Goal: Transaction & Acquisition: Download file/media

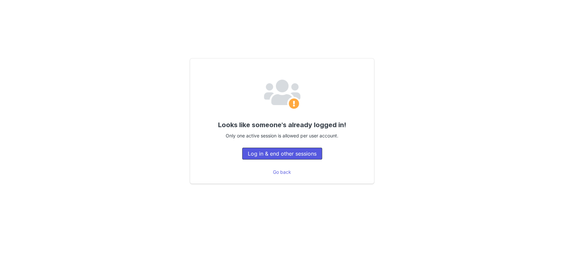
click at [289, 153] on button "Log in & end other sessions" at bounding box center [282, 154] width 80 height 12
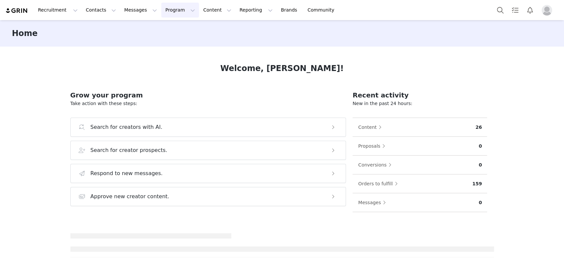
click at [166, 8] on button "Program Program" at bounding box center [180, 10] width 38 height 15
click at [162, 29] on p "Activations" at bounding box center [162, 29] width 25 height 7
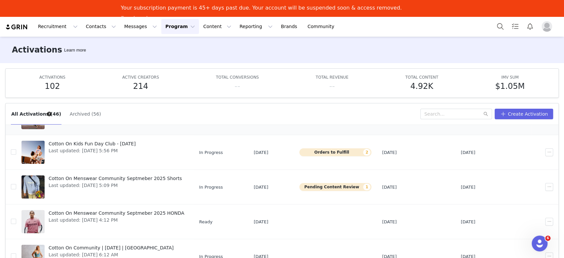
scroll to position [43, 0]
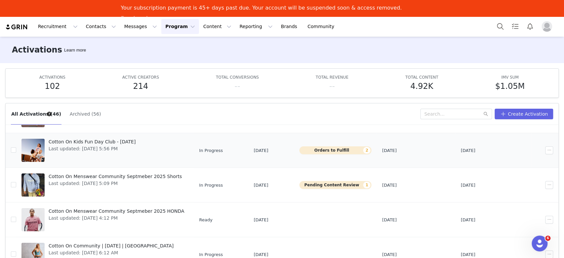
click at [112, 141] on span "Cotton On Kids Fun Day Club - [DATE]" at bounding box center [92, 142] width 87 height 7
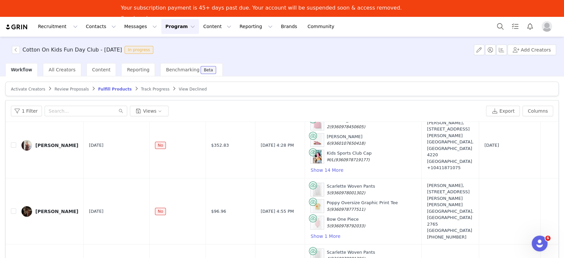
scroll to position [20, 0]
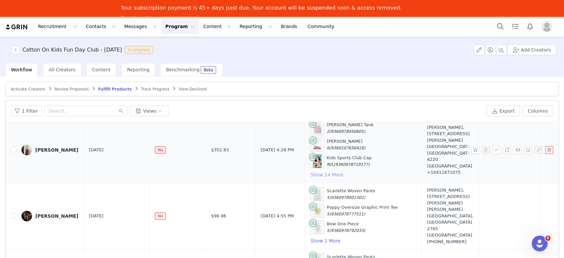
click at [310, 177] on button "Show 14 More" at bounding box center [326, 175] width 33 height 8
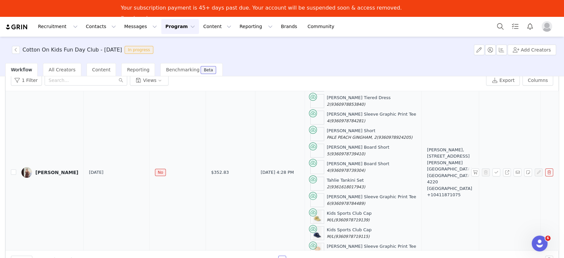
scroll to position [83, 0]
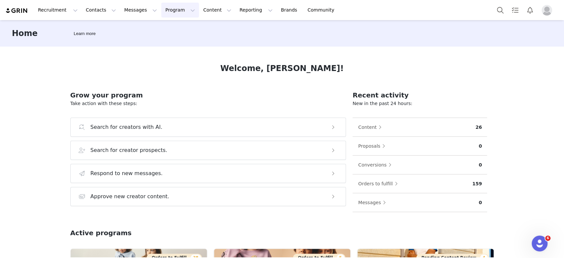
click at [162, 9] on button "Program Program" at bounding box center [180, 10] width 38 height 15
click at [162, 27] on p "Activations" at bounding box center [162, 29] width 25 height 7
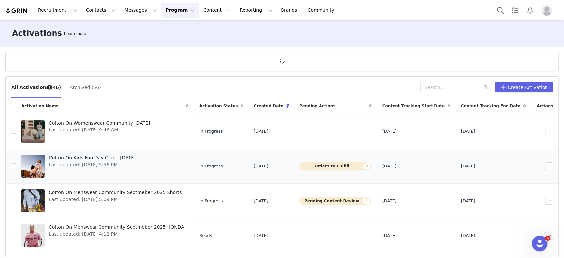
click at [81, 160] on span "Cotton On Kids Fun Day Club - [DATE]" at bounding box center [92, 157] width 87 height 7
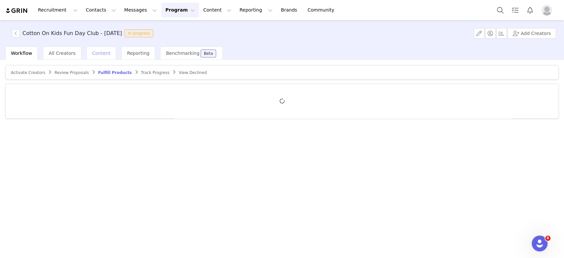
click at [94, 55] on span "Content" at bounding box center [101, 53] width 19 height 5
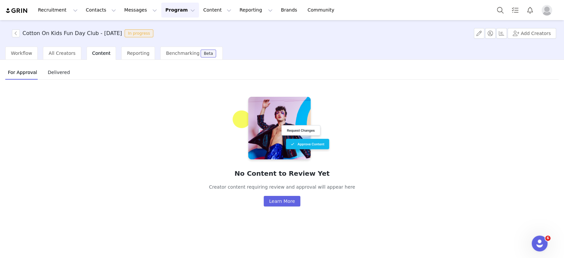
click at [55, 73] on span "Delivered" at bounding box center [58, 72] width 27 height 11
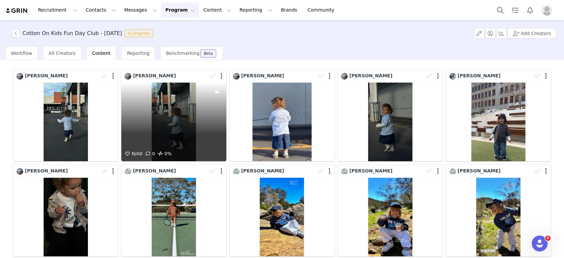
scroll to position [48, 0]
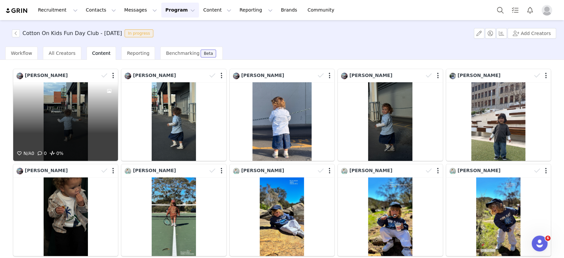
click at [66, 116] on div "N/A 0 0 0%" at bounding box center [65, 121] width 105 height 79
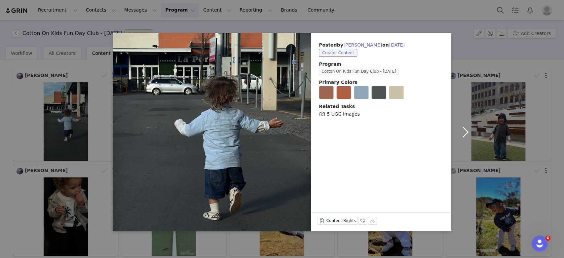
click at [465, 126] on button "button" at bounding box center [466, 132] width 28 height 198
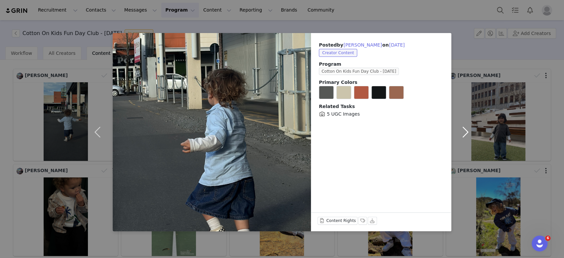
click at [465, 126] on button "button" at bounding box center [466, 132] width 28 height 198
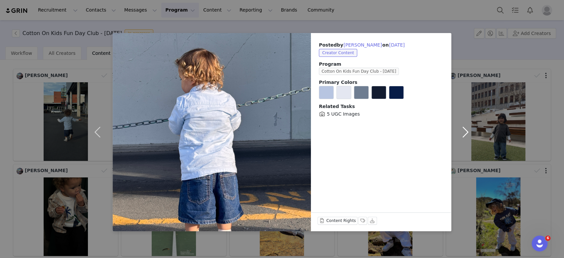
click at [465, 126] on button "button" at bounding box center [466, 132] width 28 height 198
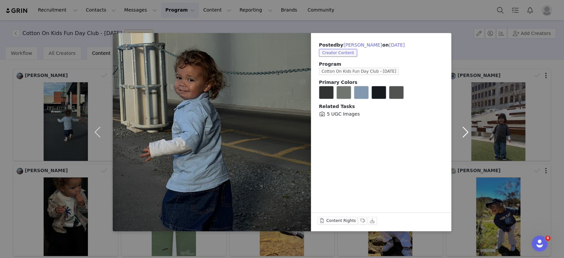
click at [465, 126] on button "button" at bounding box center [466, 132] width 28 height 198
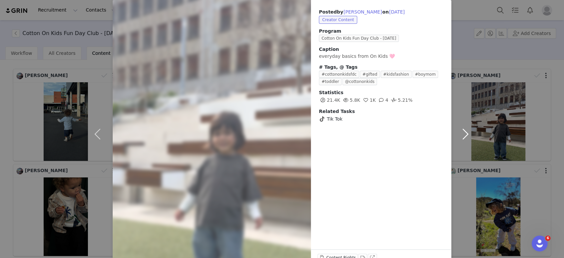
scroll to position [0, 0]
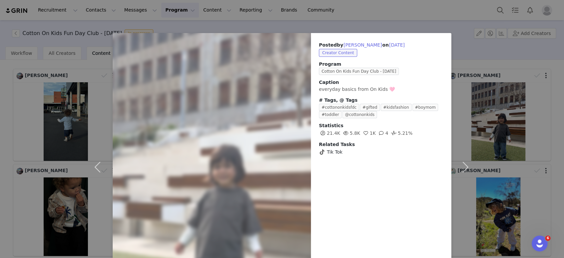
click at [507, 114] on div "Posted by [PERSON_NAME] on [DATE] Creator Content Program Cotton On Kids Fun Da…" at bounding box center [282, 129] width 564 height 258
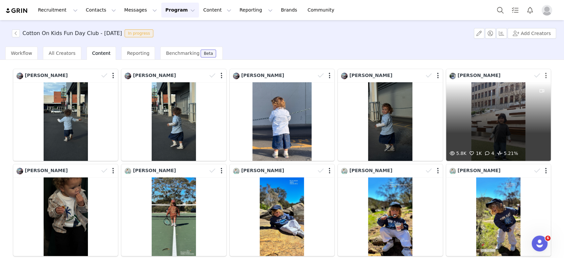
click at [507, 74] on button "button" at bounding box center [546, 75] width 2 height 7
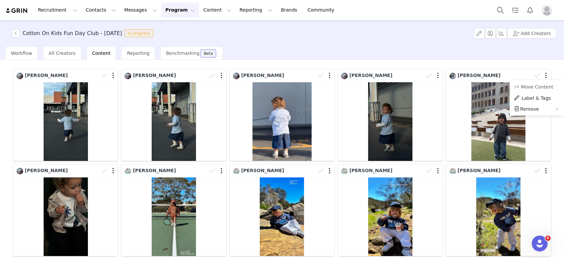
click at [507, 69] on div "1 2 3 Media Library (6) [PERSON_NAME] (1) New Folder Edit Folders Descending or…" at bounding box center [282, 209] width 554 height 357
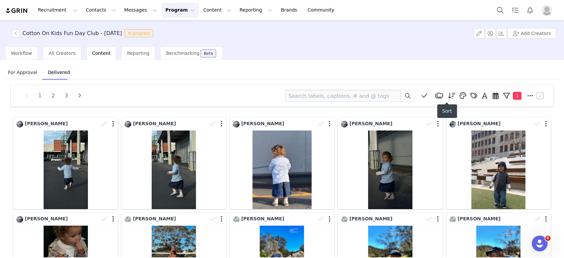
click at [448, 94] on icon at bounding box center [452, 96] width 8 height 7
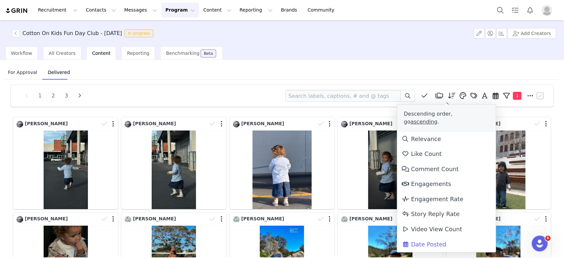
click at [448, 94] on icon at bounding box center [452, 96] width 8 height 7
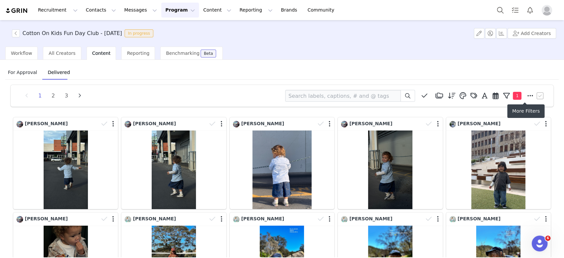
click at [507, 96] on icon at bounding box center [531, 96] width 6 height 7
select select "59665271-56a7-42d7-b606-dc829dd4a54a"
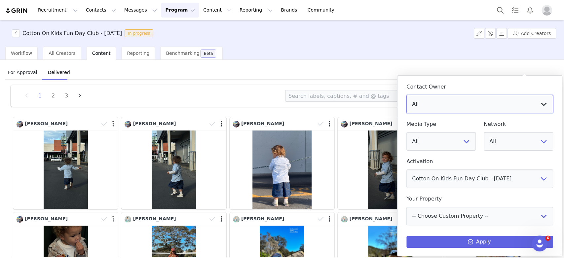
click at [507, 96] on select "All [EMAIL_ADDRESS][DOMAIN_NAME] . [PERSON_NAME] [PERSON_NAME] [PERSON_NAME] [P…" at bounding box center [480, 104] width 147 height 19
select select "4358d22b-3be1-48b0-9ab5-9ff7a5ecdbb4"
click at [407, 95] on select "All [EMAIL_ADDRESS][DOMAIN_NAME] . [PERSON_NAME] [PERSON_NAME] [PERSON_NAME] [P…" at bounding box center [480, 104] width 147 height 19
click at [458, 232] on button "Apply" at bounding box center [480, 242] width 147 height 12
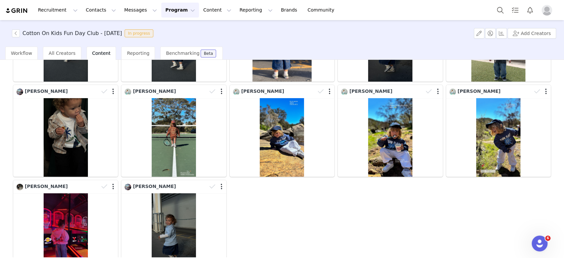
scroll to position [170, 0]
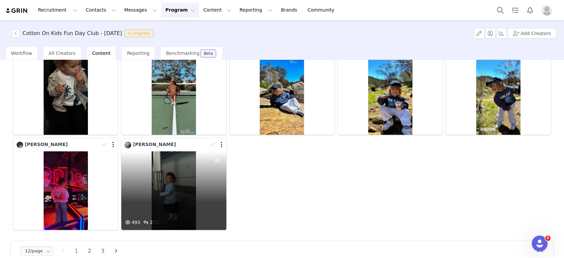
click at [160, 184] on div "493 2" at bounding box center [173, 190] width 105 height 79
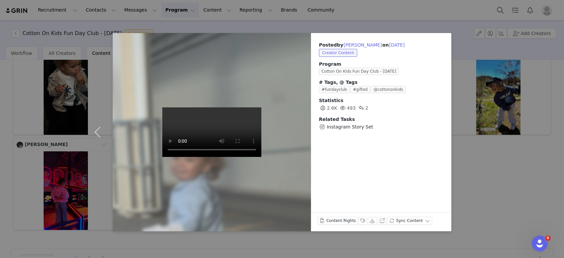
click at [507, 171] on div "Posted by [PERSON_NAME] on [DATE] Creator Content Program Cotton On Kids Fun Da…" at bounding box center [282, 129] width 564 height 258
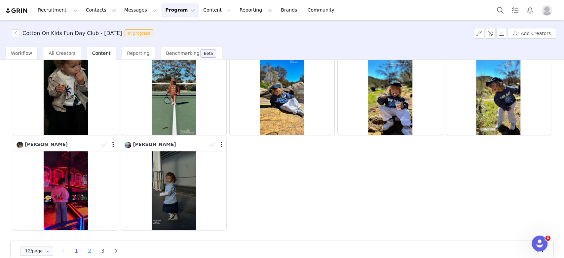
click at [90, 232] on li "2" at bounding box center [90, 251] width 10 height 9
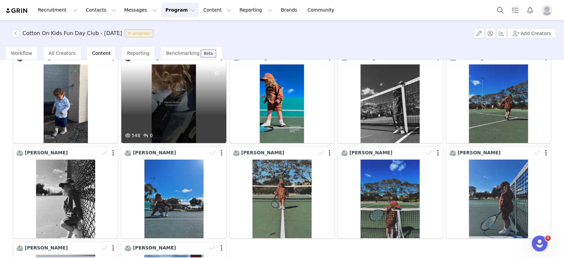
scroll to position [67, 0]
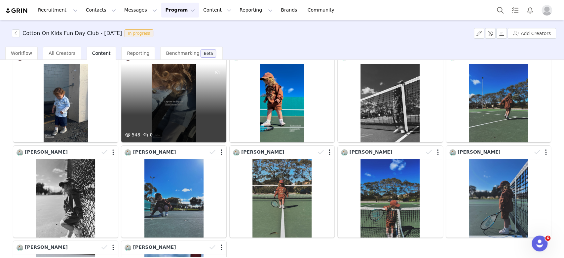
click at [197, 112] on div "548 0" at bounding box center [173, 103] width 105 height 79
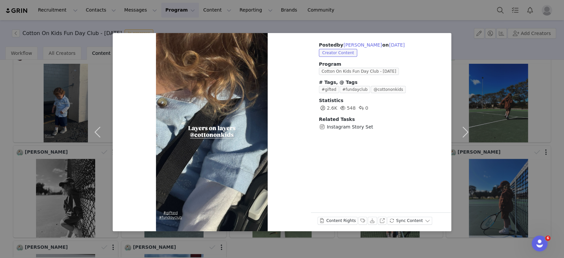
click at [52, 120] on div "Posted by [PERSON_NAME] on [DATE] Creator Content Program Cotton On Kids Fun Da…" at bounding box center [282, 129] width 564 height 258
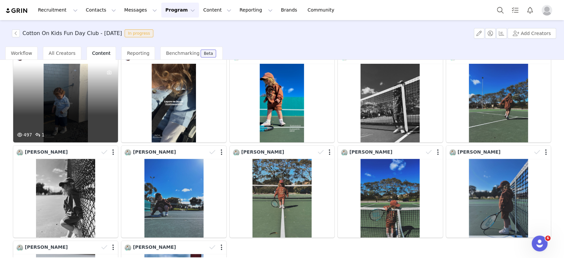
click at [73, 110] on div "497 1" at bounding box center [65, 103] width 105 height 79
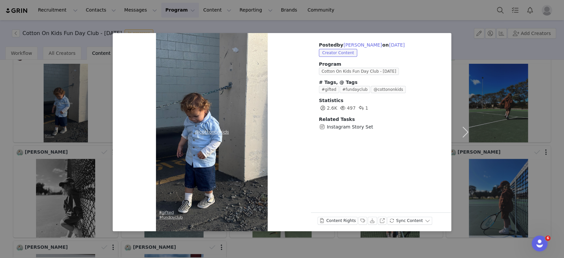
click at [4, 157] on div "Posted by [PERSON_NAME] on [DATE] Creator Content Program Cotton On Kids Fun Da…" at bounding box center [282, 129] width 564 height 258
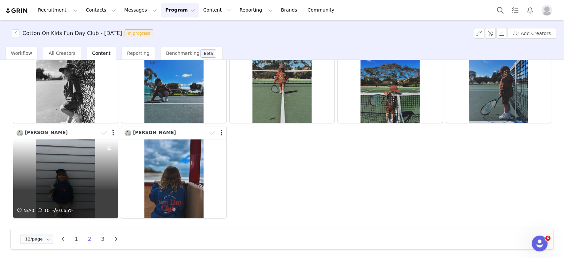
scroll to position [181, 0]
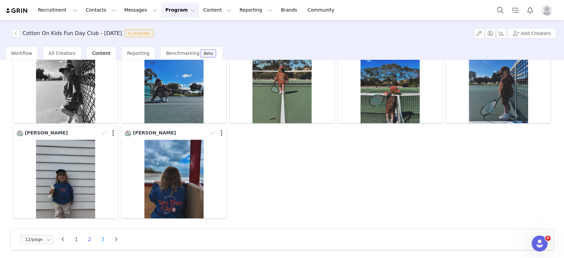
click at [103, 232] on li "3" at bounding box center [103, 239] width 10 height 9
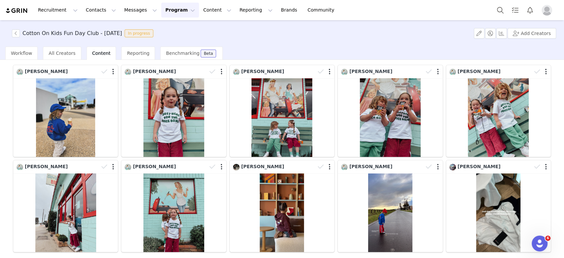
scroll to position [87, 0]
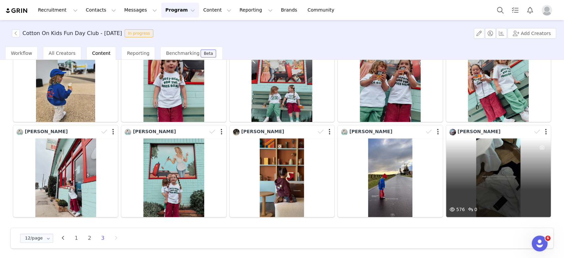
click at [490, 179] on div "576 0" at bounding box center [498, 178] width 105 height 79
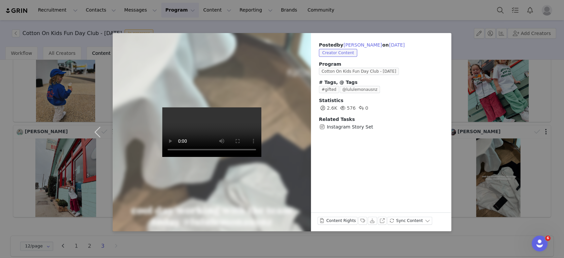
click at [507, 116] on div "Posted by [PERSON_NAME] on [DATE] Creator Content Program Cotton On Kids Fun Da…" at bounding box center [282, 129] width 564 height 258
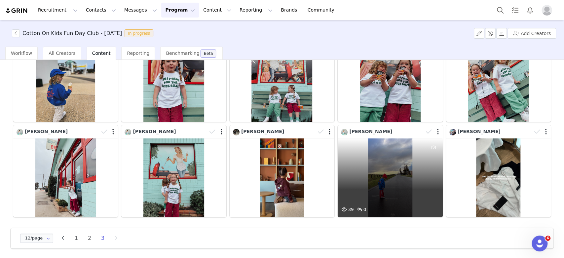
click at [394, 170] on div "39 0" at bounding box center [390, 178] width 105 height 79
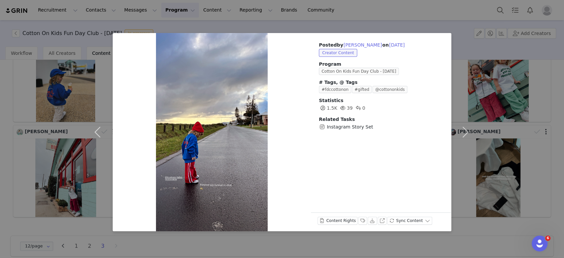
click at [507, 99] on div "Posted by [PERSON_NAME] on [DATE] Creator Content Program Cotton On Kids Fun Da…" at bounding box center [282, 129] width 564 height 258
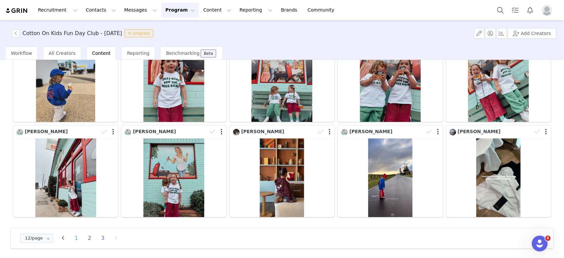
click at [74, 232] on li "1" at bounding box center [76, 238] width 10 height 9
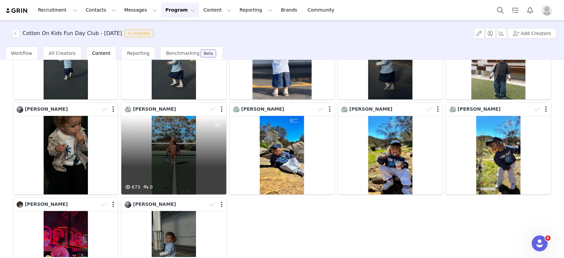
scroll to position [113, 0]
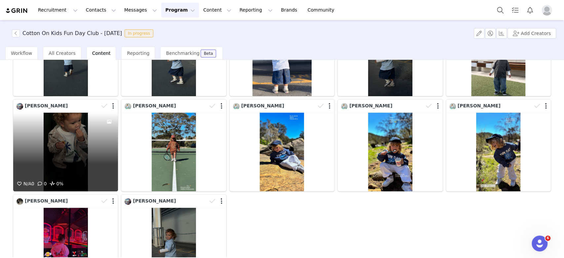
click at [72, 136] on div "N/A 0 0 0%" at bounding box center [65, 152] width 105 height 79
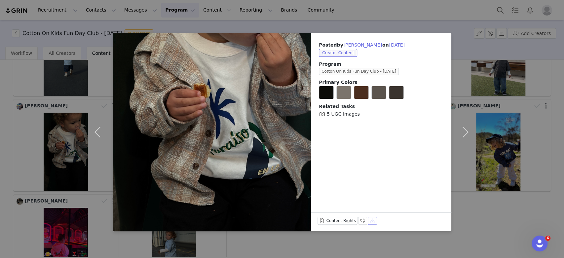
click at [368, 220] on button "Download" at bounding box center [372, 221] width 9 height 8
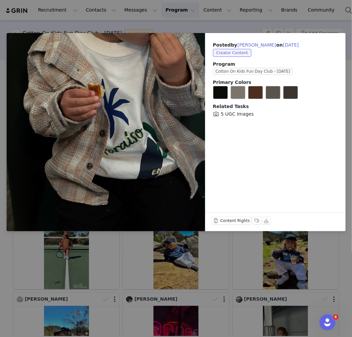
click at [7, 232] on div "Posted by [PERSON_NAME] on [DATE] Creator Content Program Cotton On Kids Fun Da…" at bounding box center [176, 168] width 352 height 337
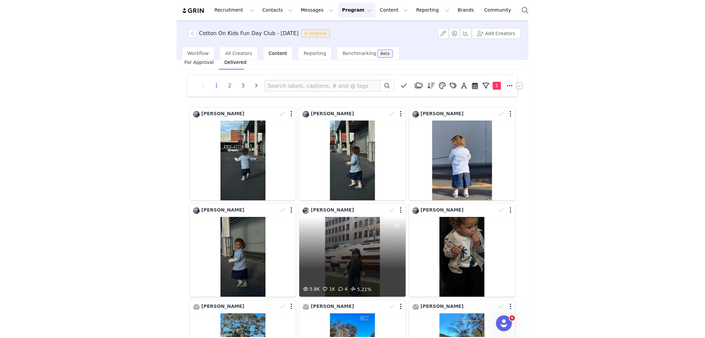
scroll to position [10, 0]
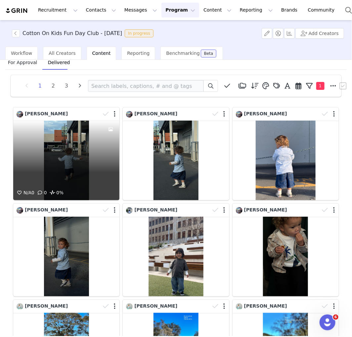
click at [53, 144] on div "N/A 0 0 0%" at bounding box center [66, 161] width 106 height 80
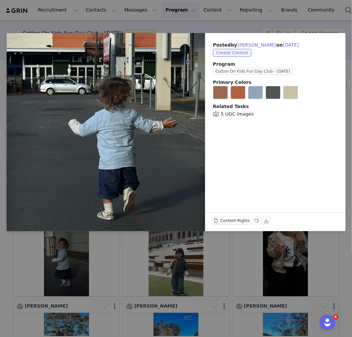
click at [331, 232] on div "Posted by [PERSON_NAME] on [DATE] Creator Content Program Cotton On Kids Fun Da…" at bounding box center [176, 168] width 352 height 337
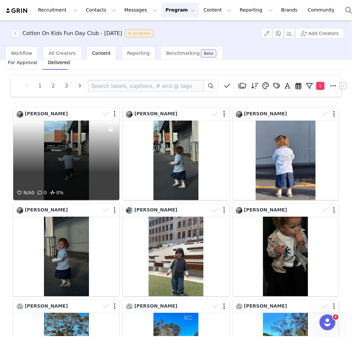
click at [110, 114] on div at bounding box center [109, 114] width 19 height 10
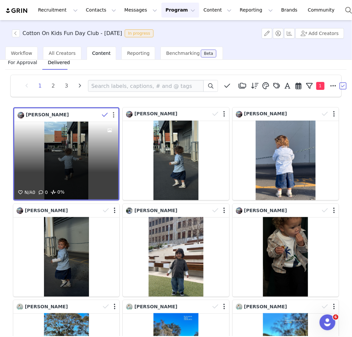
click at [113, 114] on button "button" at bounding box center [114, 115] width 2 height 7
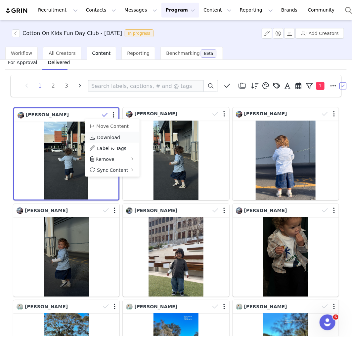
click at [108, 136] on span "Download" at bounding box center [108, 137] width 23 height 5
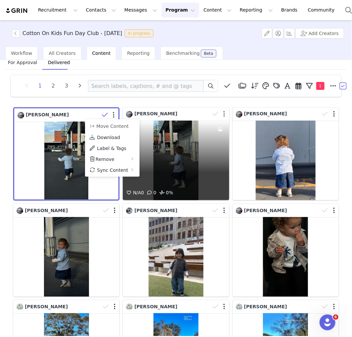
click at [223, 114] on button "button" at bounding box center [224, 114] width 2 height 7
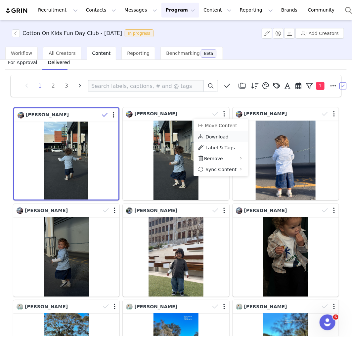
click at [208, 136] on span "Download" at bounding box center [216, 136] width 23 height 5
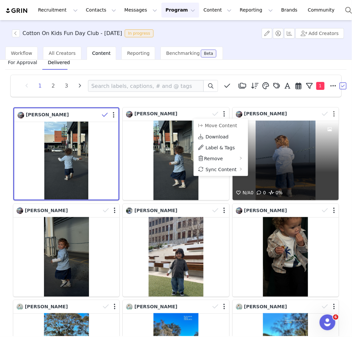
click at [333, 115] on button "button" at bounding box center [334, 114] width 2 height 7
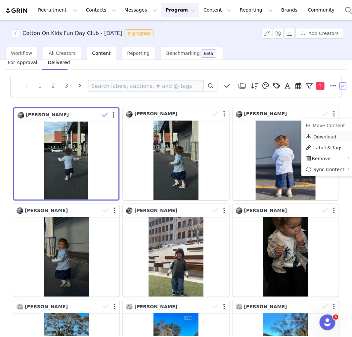
click at [316, 135] on span "Download" at bounding box center [324, 136] width 23 height 5
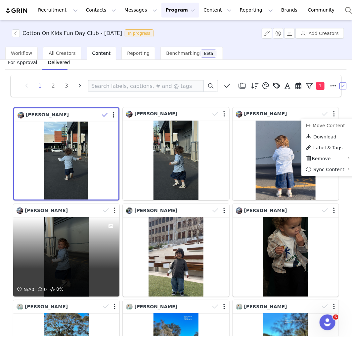
click at [114, 209] on button "button" at bounding box center [115, 210] width 2 height 7
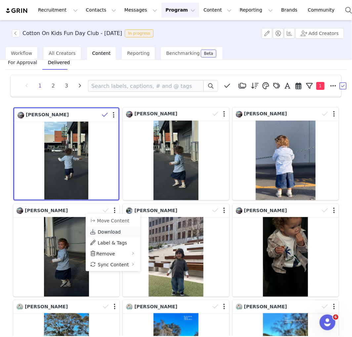
click at [102, 232] on span "Download" at bounding box center [109, 231] width 23 height 5
